Goal: Find specific page/section: Find specific page/section

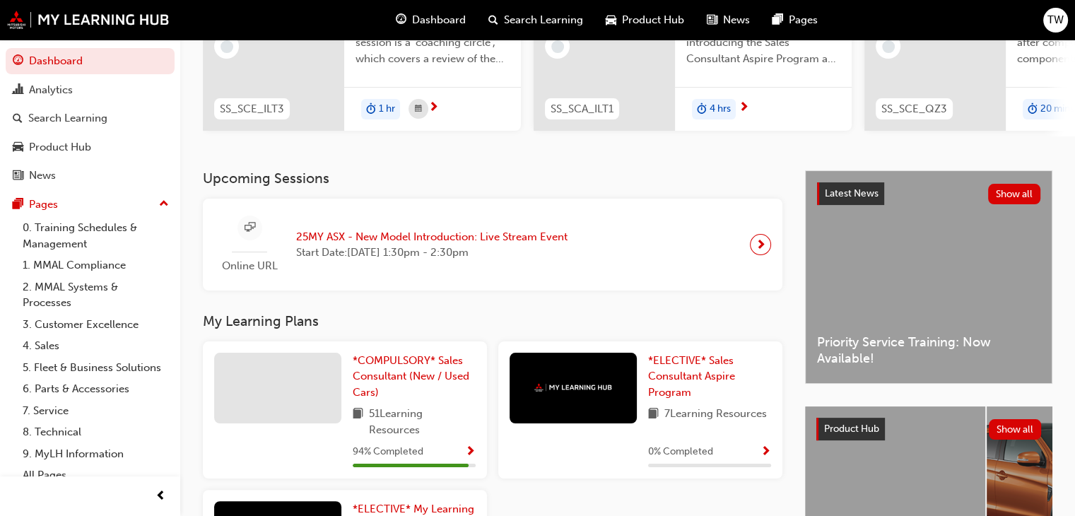
scroll to position [325, 0]
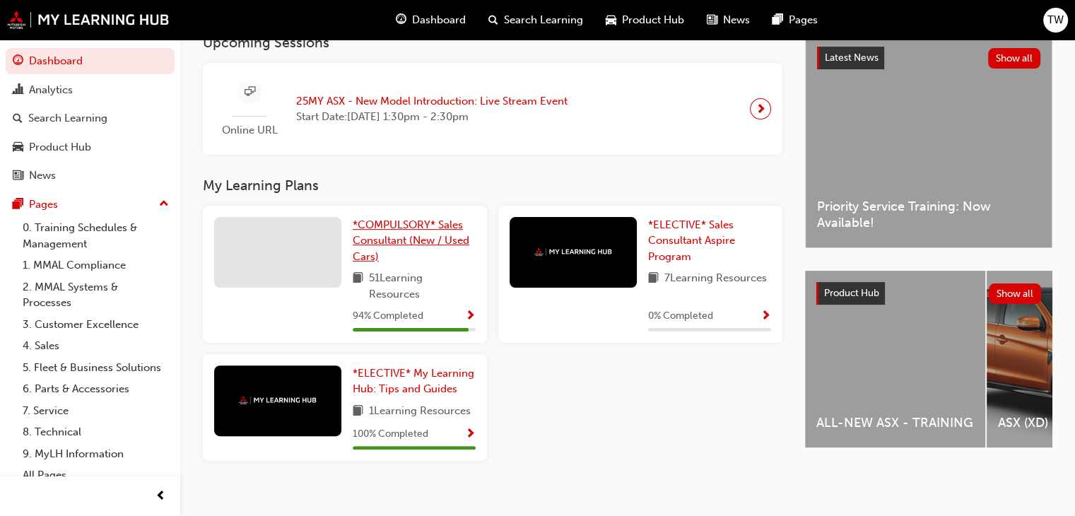
click at [397, 238] on span "*COMPULSORY* Sales Consultant (New / Used Cars)" at bounding box center [411, 240] width 117 height 45
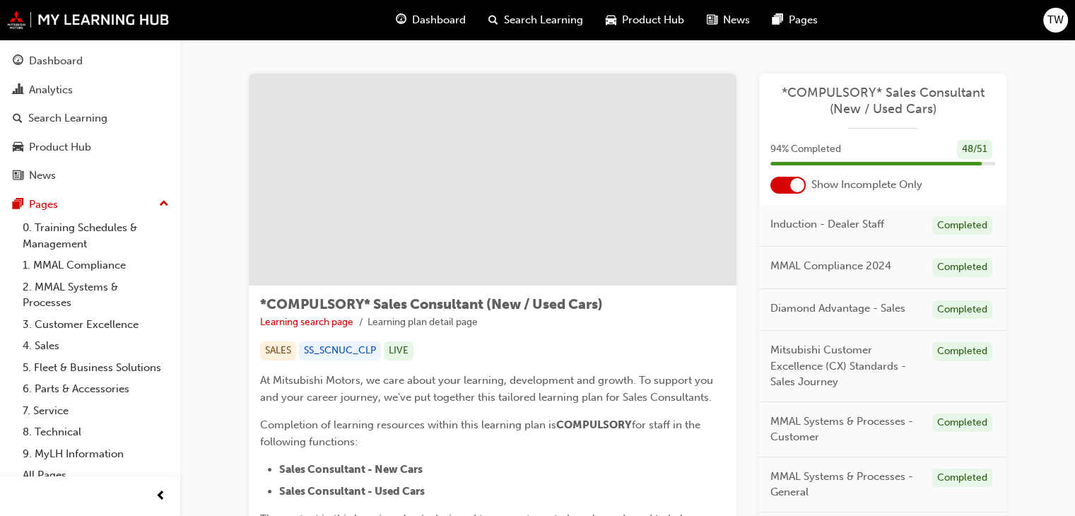
click at [430, 23] on span "Dashboard" at bounding box center [439, 20] width 54 height 16
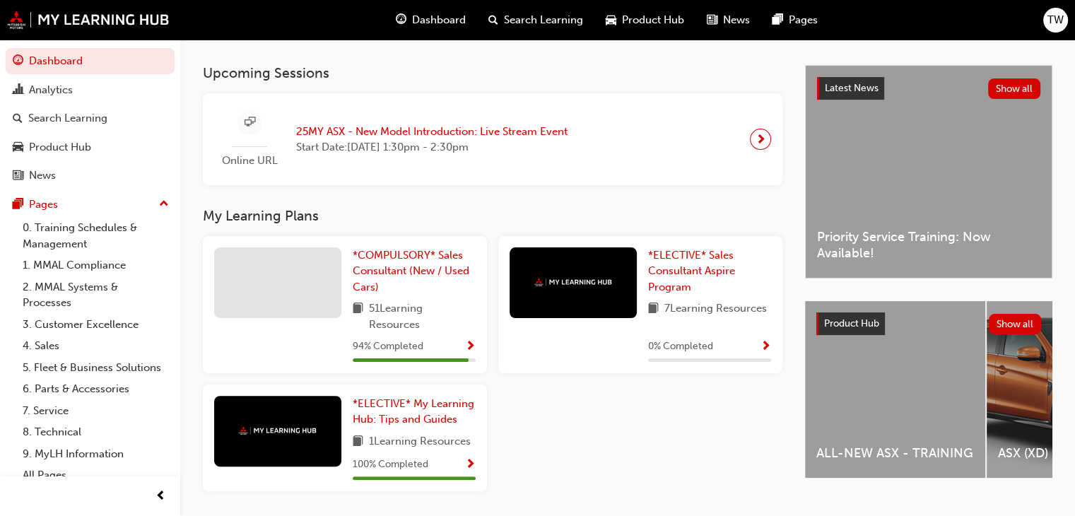
scroll to position [291, 0]
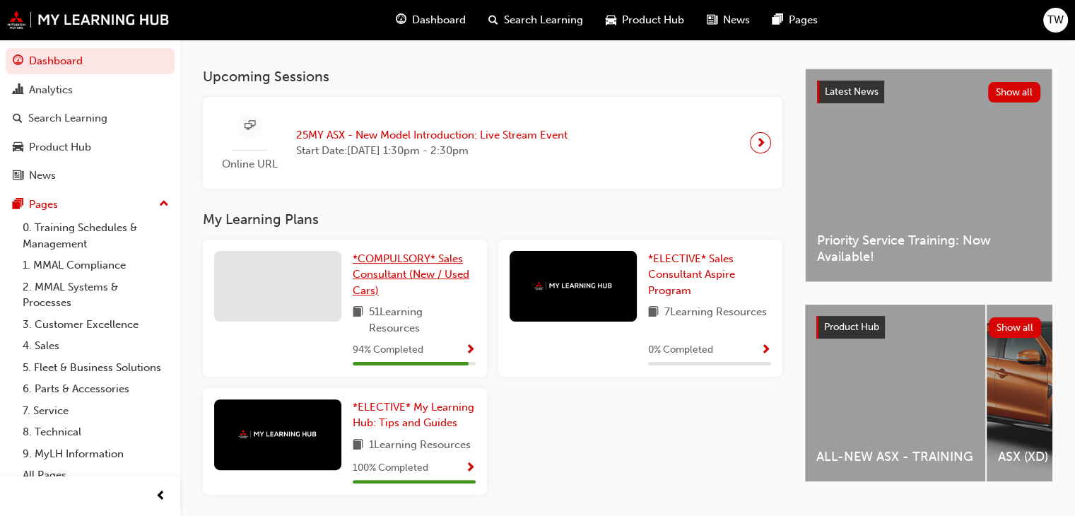
click at [399, 276] on span "*COMPULSORY* Sales Consultant (New / Used Cars)" at bounding box center [411, 274] width 117 height 45
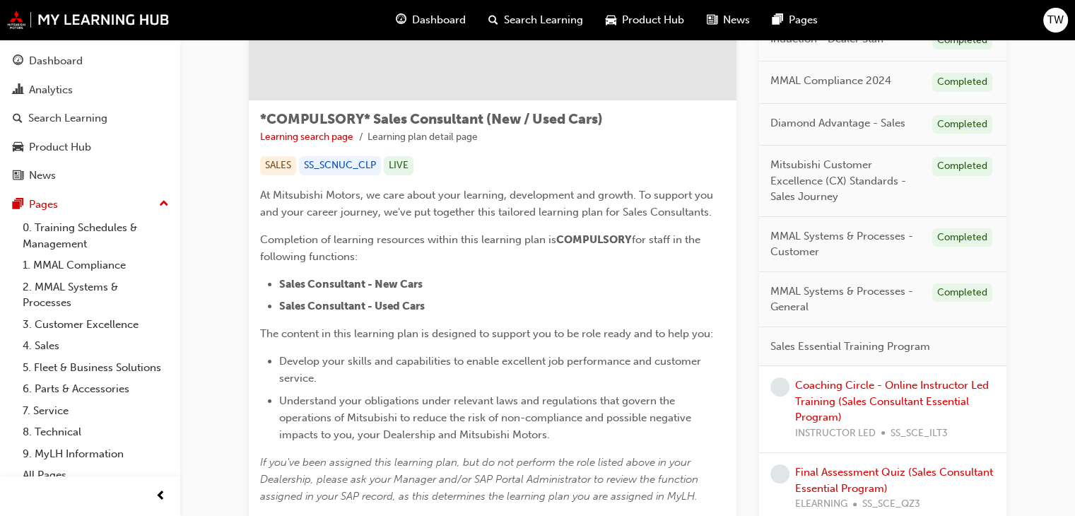
scroll to position [163, 0]
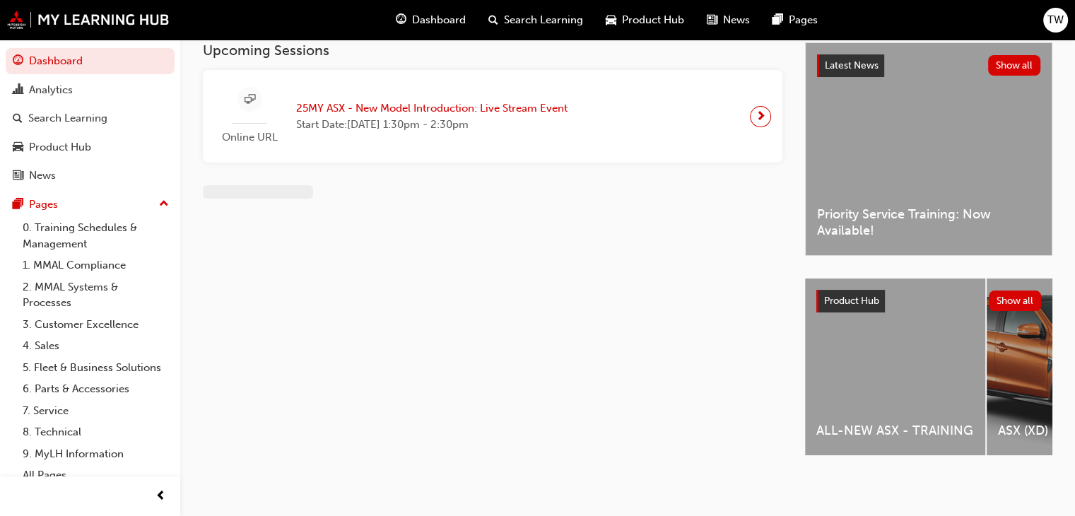
scroll to position [163, 0]
